Goal: Find contact information: Find contact information

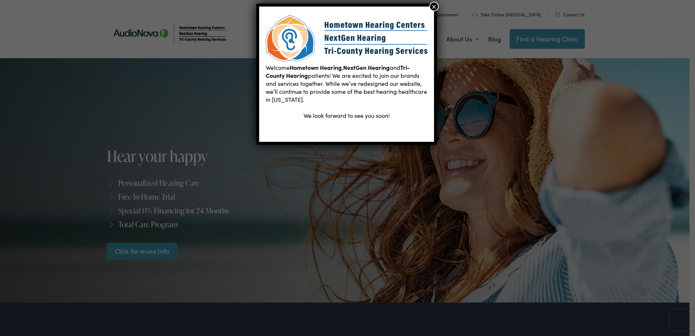
click at [435, 3] on button "×" at bounding box center [434, 6] width 9 height 9
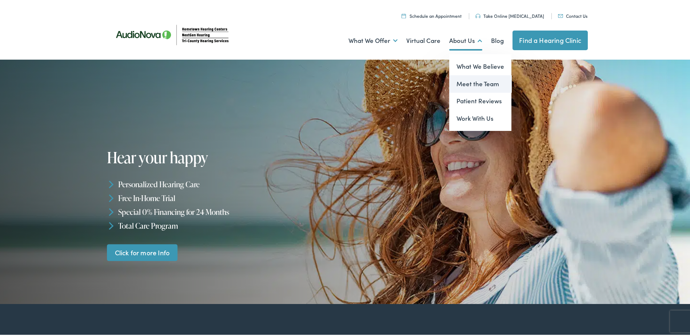
click at [467, 83] on link "Meet the Team" at bounding box center [480, 82] width 62 height 17
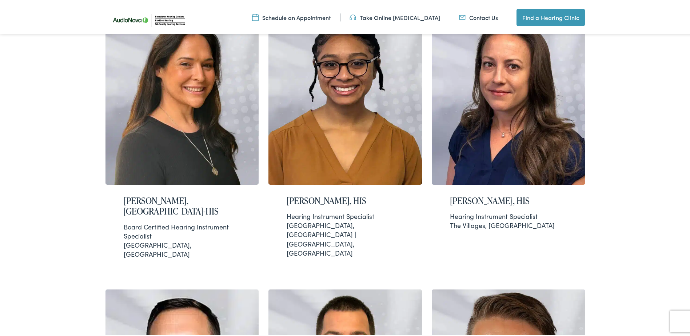
scroll to position [327, 0]
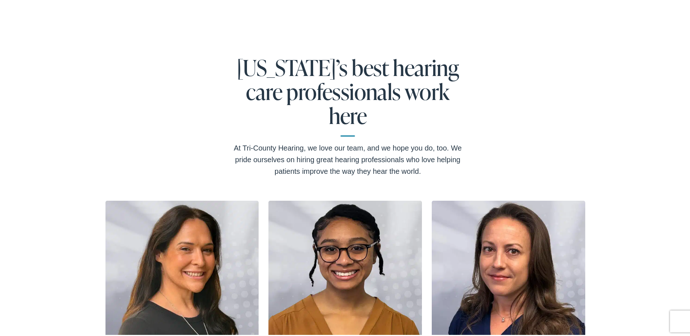
scroll to position [0, 0]
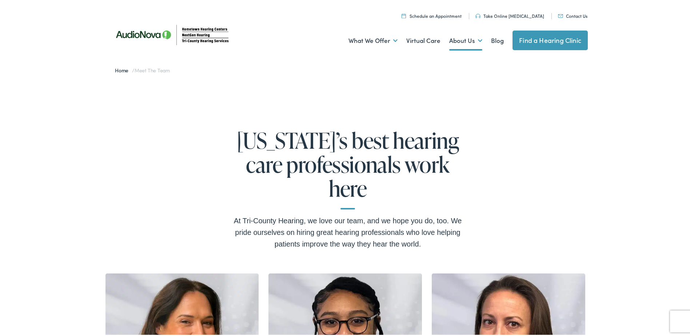
click at [571, 12] on link "Contact Us" at bounding box center [572, 14] width 29 height 6
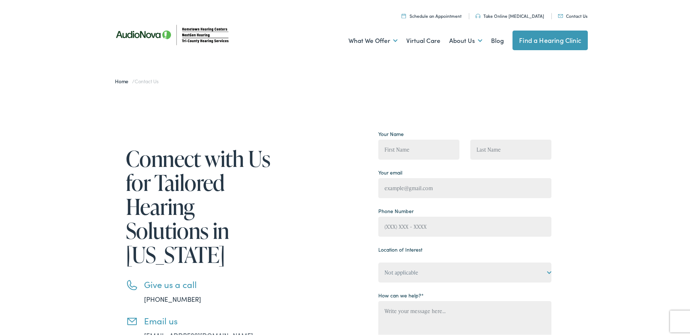
click at [57, 119] on div "Connect with Us for Tailored Hearing Solutions in [US_STATE] Give us a call [PH…" at bounding box center [347, 277] width 695 height 372
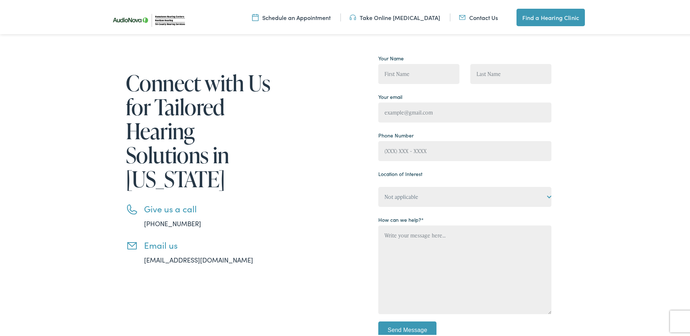
scroll to position [145, 0]
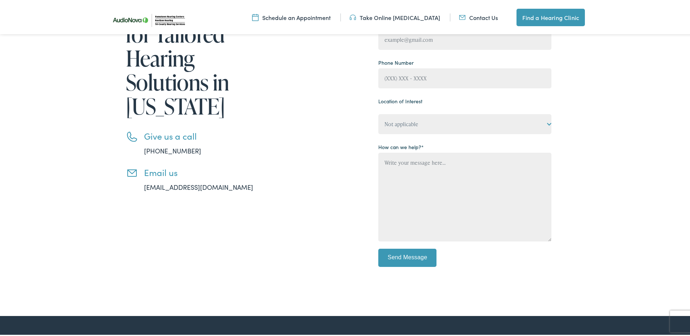
click at [619, 148] on div "Connect with Us for Tailored Hearing Solutions in [US_STATE] Give us a call [PH…" at bounding box center [347, 128] width 695 height 372
